Goal: Task Accomplishment & Management: Manage account settings

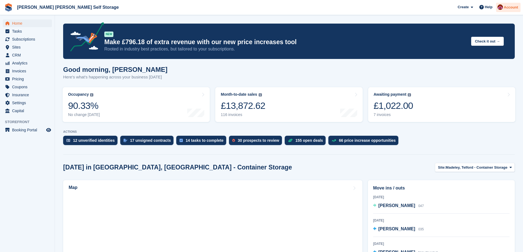
click at [509, 8] on span "Account" at bounding box center [510, 7] width 14 height 5
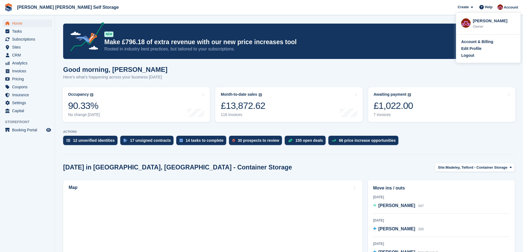
click at [469, 57] on div "Logout" at bounding box center [467, 56] width 13 height 6
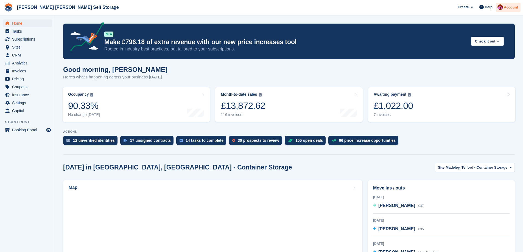
click at [509, 8] on span "Account" at bounding box center [510, 7] width 14 height 5
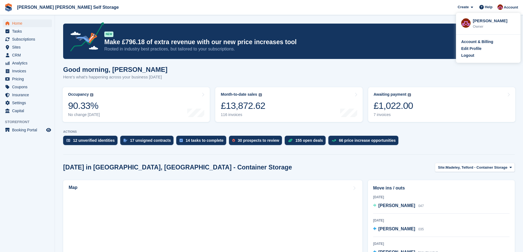
click at [467, 58] on div "Logout" at bounding box center [467, 56] width 13 height 6
